Goal: Task Accomplishment & Management: Manage account settings

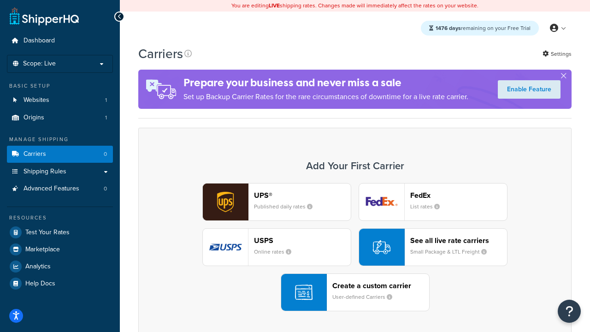
click at [355, 247] on div "UPS® Published daily rates FedEx List rates USPS Online rates See all live rate…" at bounding box center [355, 247] width 414 height 128
click at [459, 195] on header "FedEx" at bounding box center [458, 195] width 97 height 9
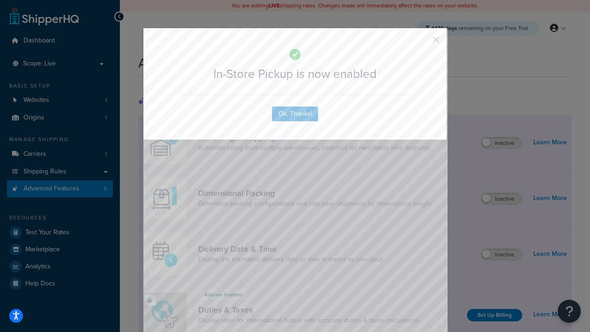
scroll to position [299, 0]
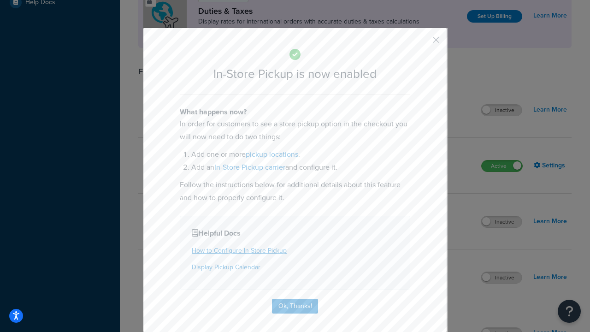
click at [422, 43] on button "button" at bounding box center [422, 43] width 2 height 2
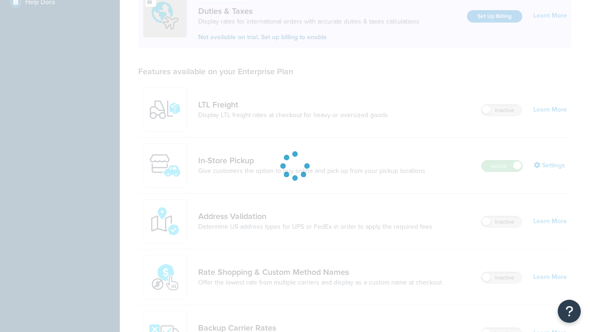
scroll to position [281, 0]
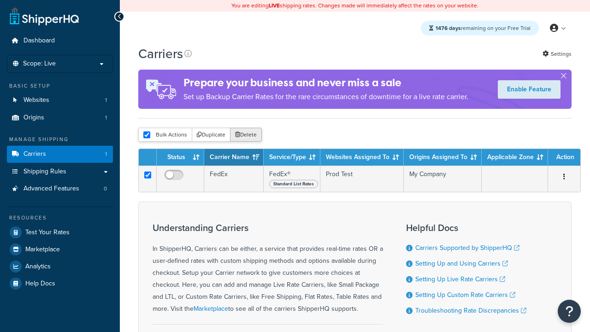
click at [245, 135] on button "Delete" at bounding box center [246, 135] width 32 height 14
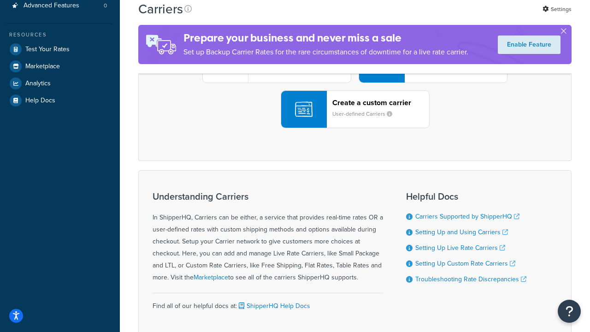
click at [355, 128] on div "UPS® Published daily rates FedEx List rates USPS Online rates See all live rate…" at bounding box center [355, 64] width 414 height 128
click at [459, 17] on header "FedEx" at bounding box center [458, 12] width 97 height 9
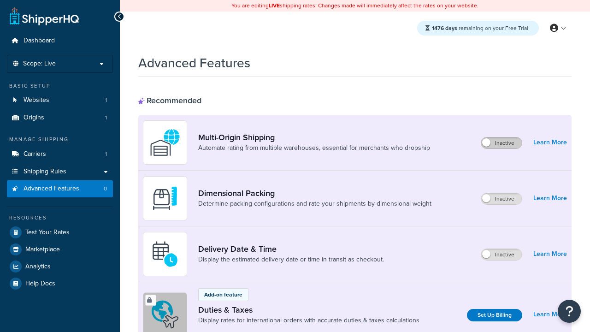
click at [502, 143] on label "Inactive" at bounding box center [501, 142] width 41 height 11
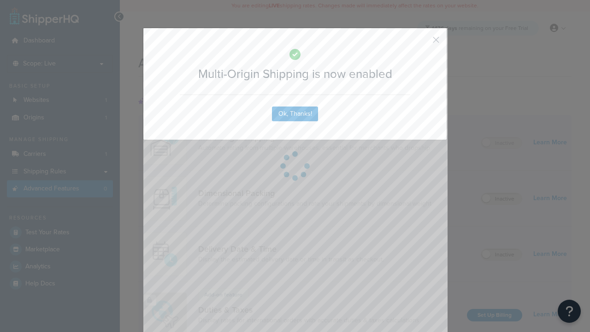
click at [422, 43] on button "button" at bounding box center [422, 43] width 2 height 2
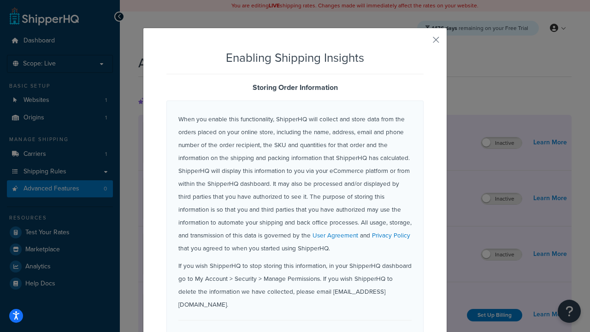
scroll to position [578, 0]
